Goal: Task Accomplishment & Management: Manage account settings

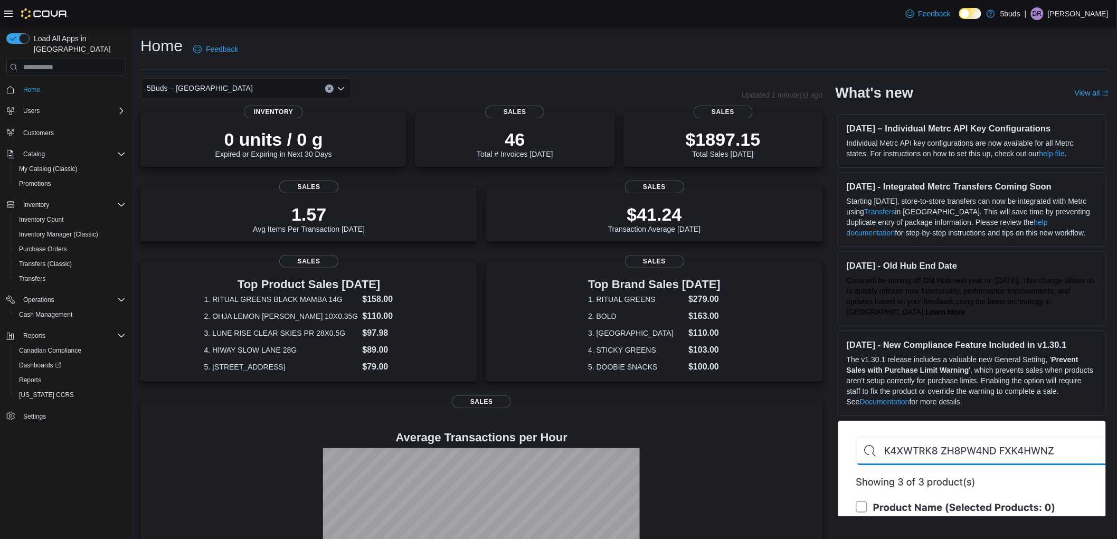
click at [493, 82] on div "5Buds – [GEOGRAPHIC_DATA]" at bounding box center [440, 88] width 601 height 21
click at [1083, 12] on p "[PERSON_NAME]" at bounding box center [1078, 13] width 61 height 13
click at [1064, 111] on button "Sign Out" at bounding box center [1056, 105] width 97 height 17
